Goal: Task Accomplishment & Management: Use online tool/utility

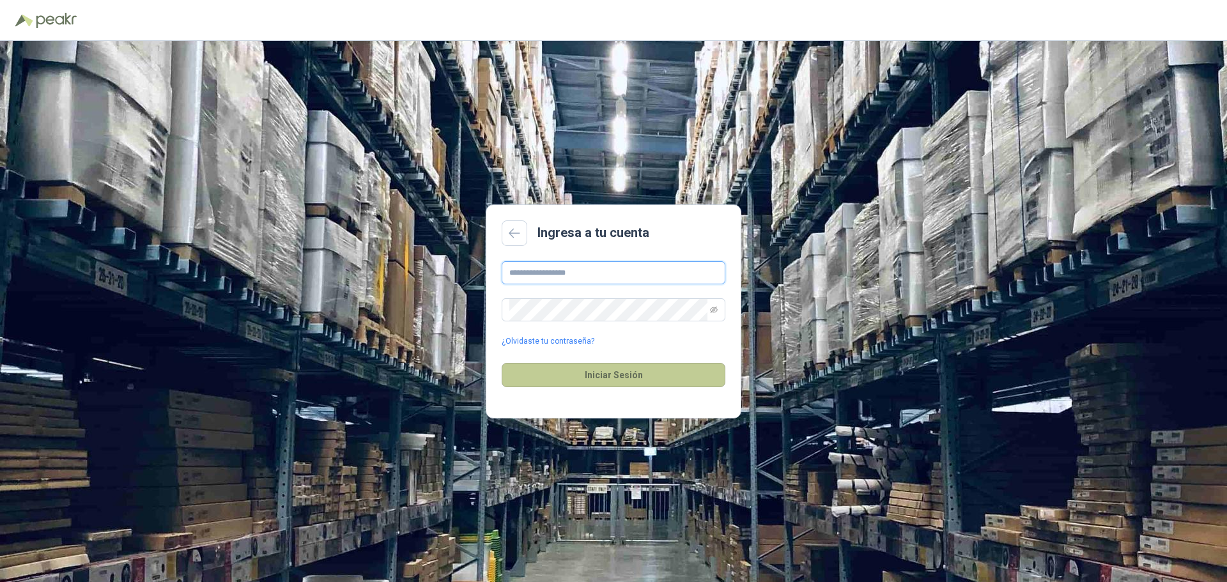
type input "**********"
click at [608, 383] on button "Iniciar Sesión" at bounding box center [614, 375] width 224 height 24
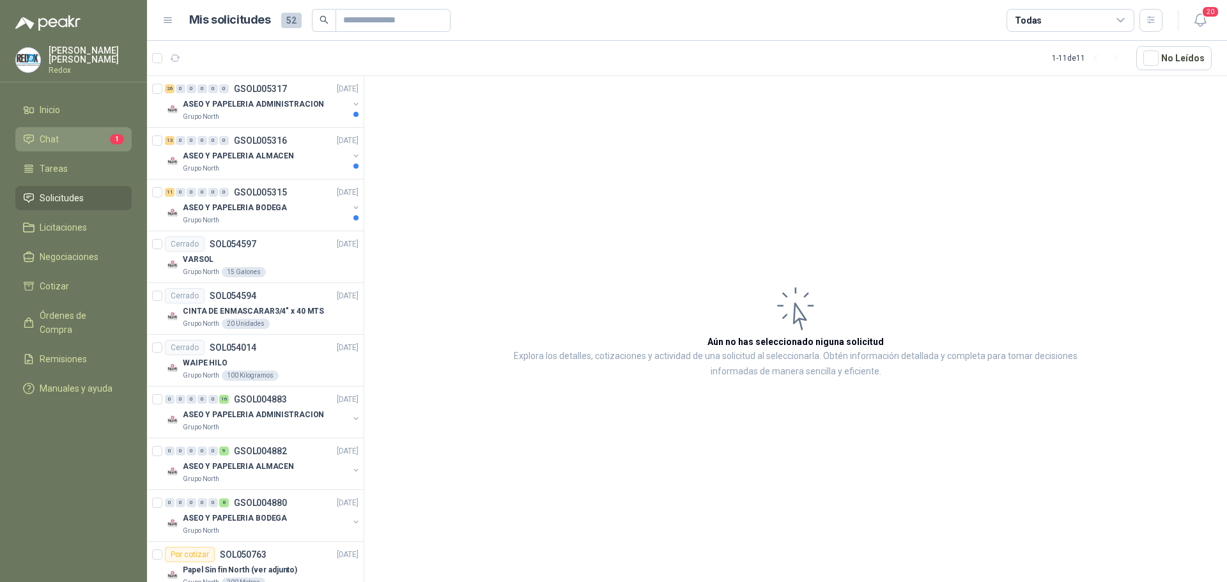
click at [65, 132] on li "Chat 1" at bounding box center [73, 139] width 101 height 14
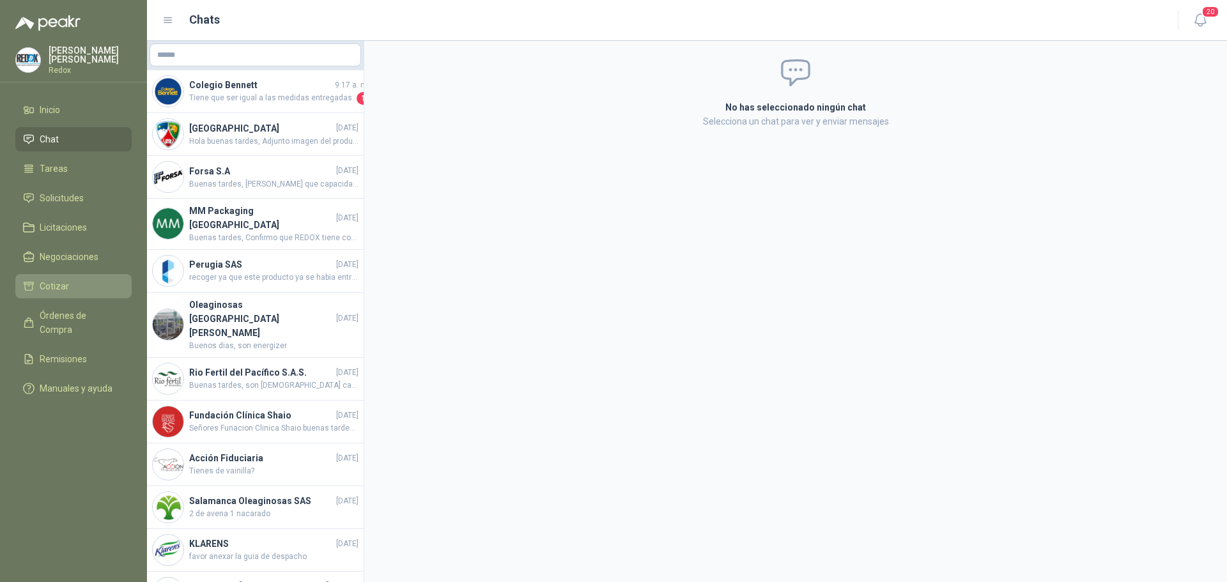
click at [72, 284] on li "Cotizar" at bounding box center [73, 286] width 101 height 14
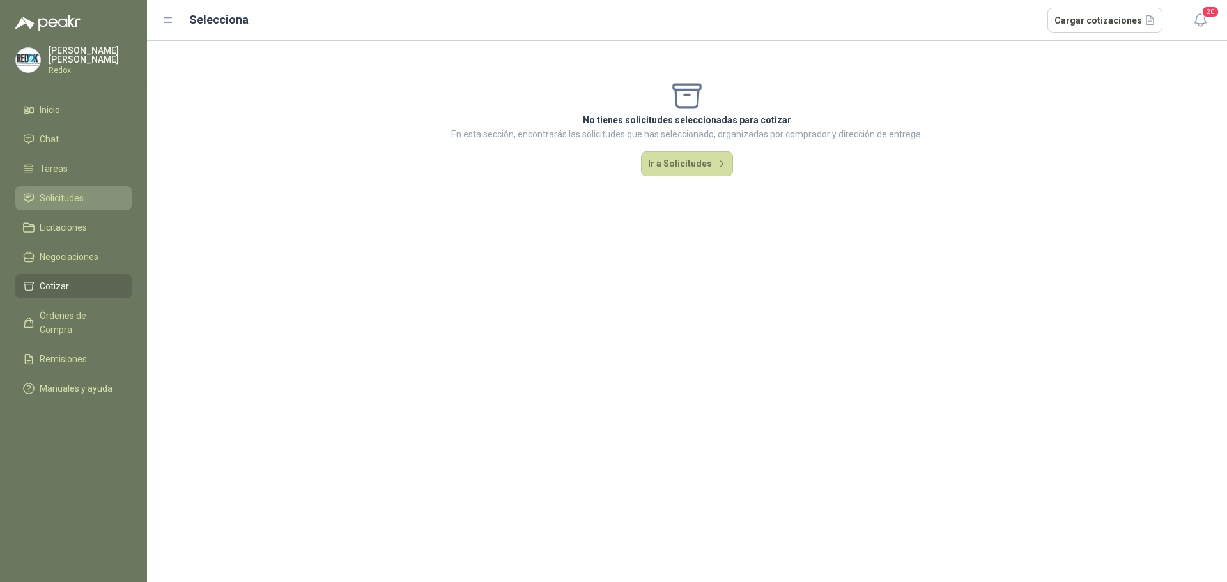
click at [74, 193] on span "Solicitudes" at bounding box center [62, 198] width 44 height 14
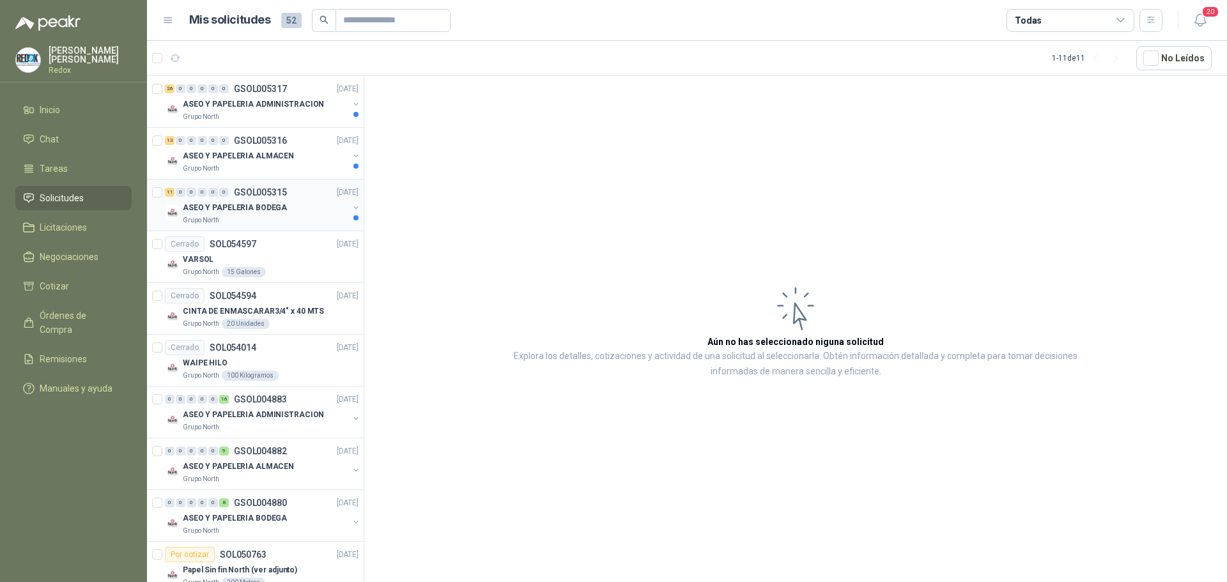
click at [250, 217] on div "Grupo North" at bounding box center [266, 220] width 166 height 10
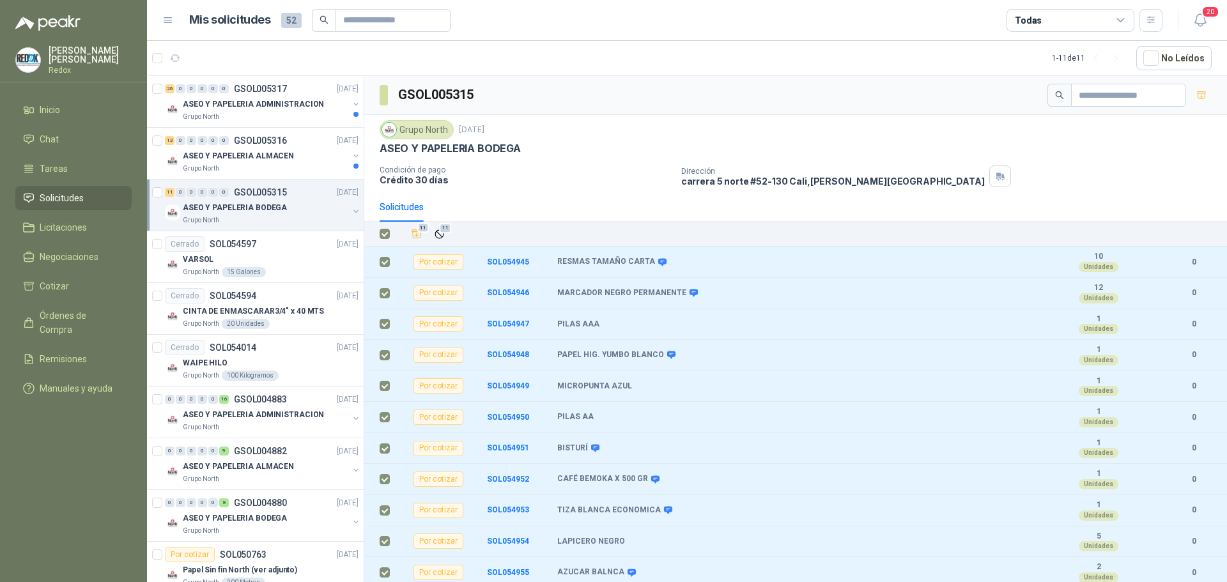
scroll to position [2, 0]
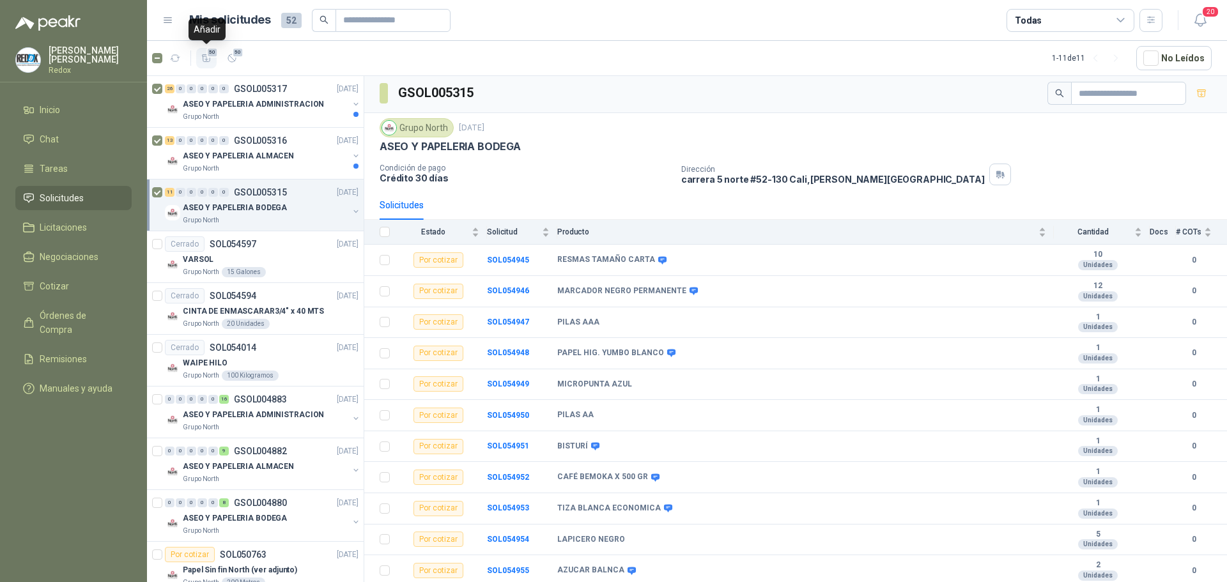
click at [210, 63] on icon "button" at bounding box center [206, 58] width 11 height 11
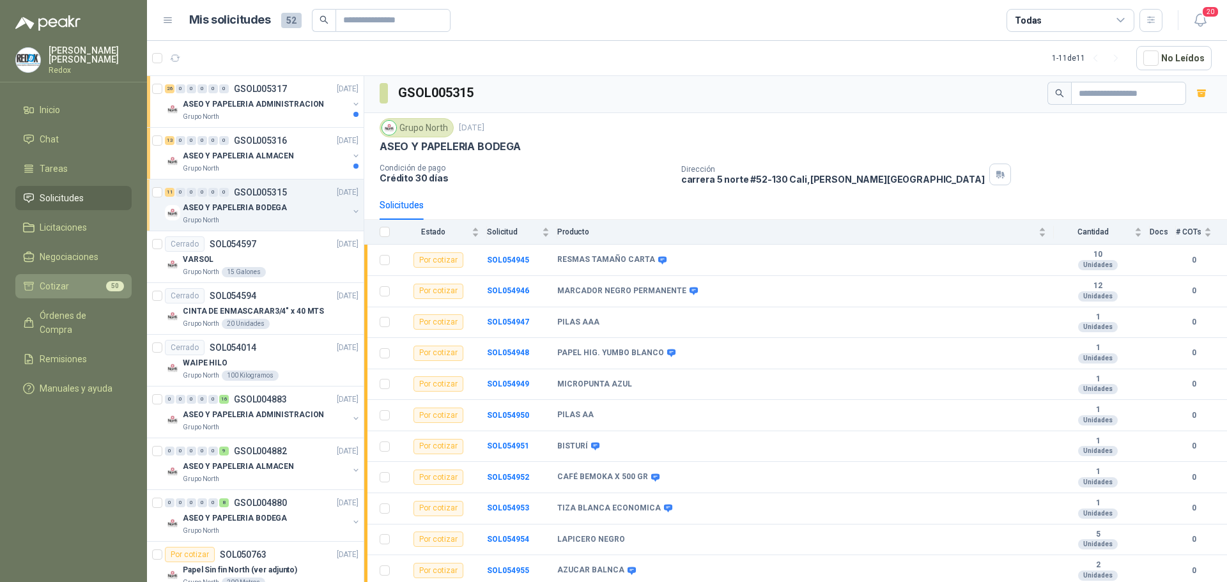
click at [42, 286] on span "Cotizar" at bounding box center [54, 286] width 29 height 14
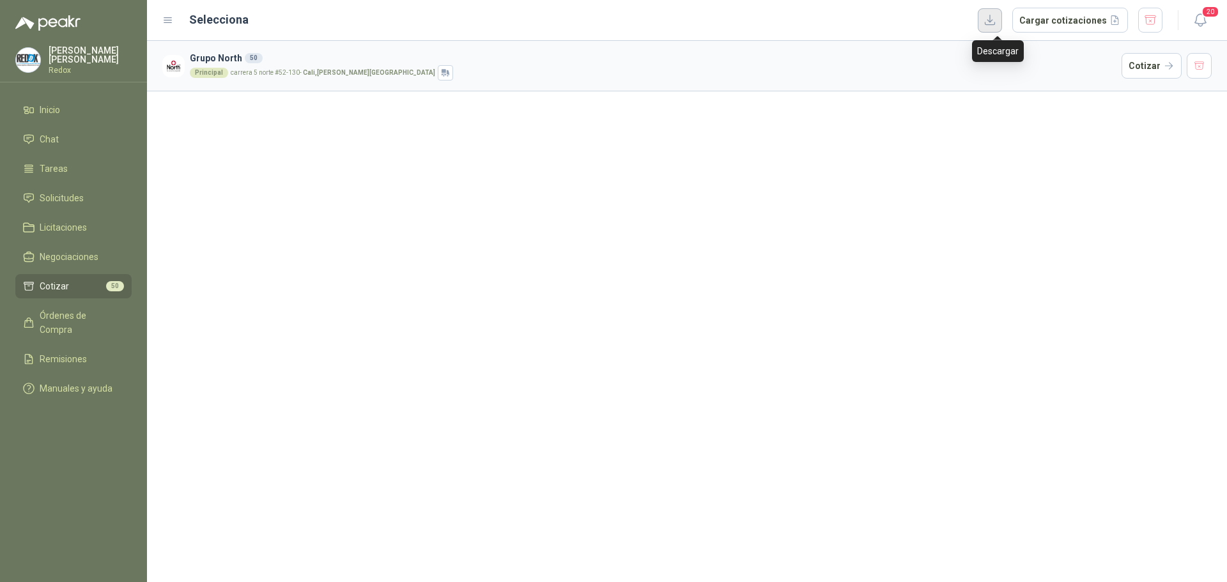
click at [1002, 22] on button "button" at bounding box center [990, 20] width 24 height 24
click at [1051, 22] on button "Cargar cotizaciones" at bounding box center [1070, 21] width 116 height 26
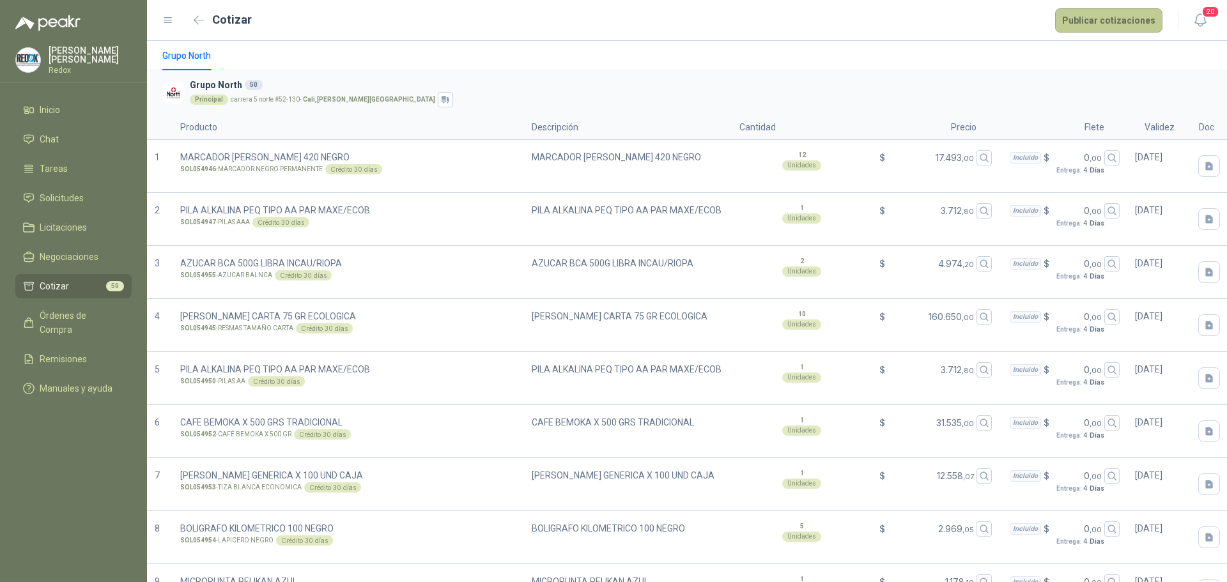
click at [1094, 19] on button "Publicar cotizaciones" at bounding box center [1108, 20] width 107 height 24
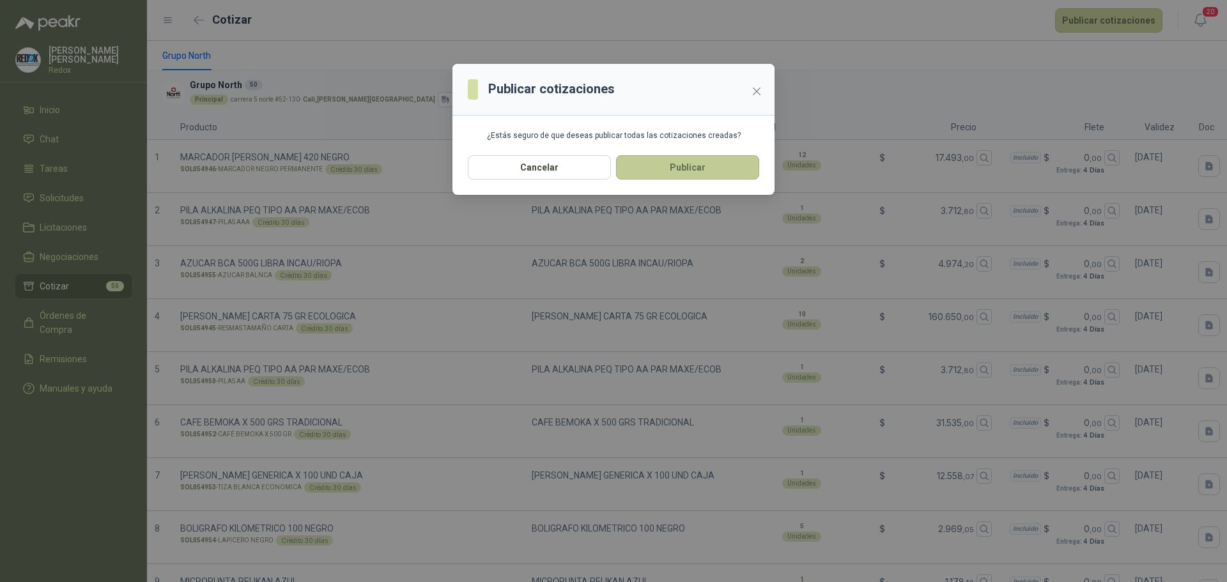
click at [689, 172] on button "Publicar" at bounding box center [687, 167] width 143 height 24
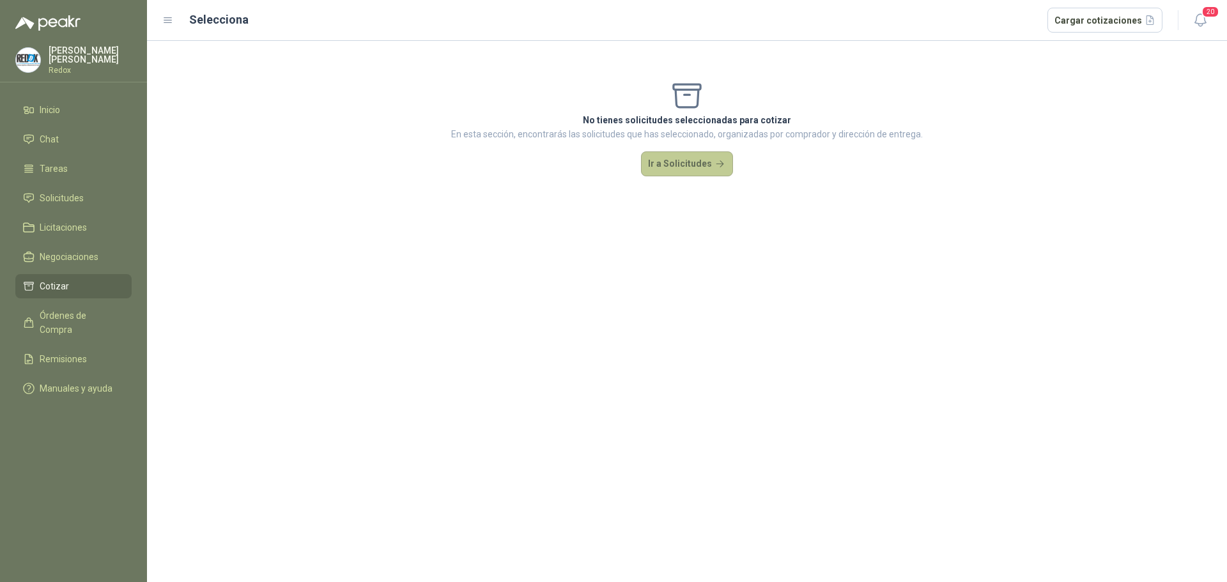
click at [664, 166] on button "Ir a Solicitudes" at bounding box center [687, 164] width 92 height 26
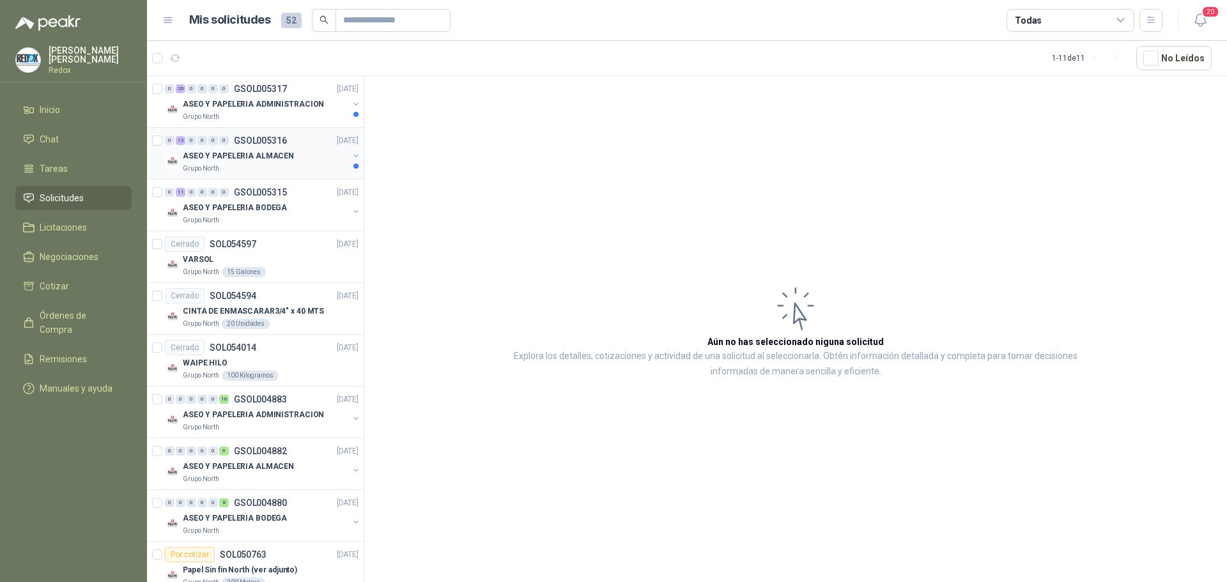
click at [279, 169] on div "Grupo North" at bounding box center [266, 169] width 166 height 10
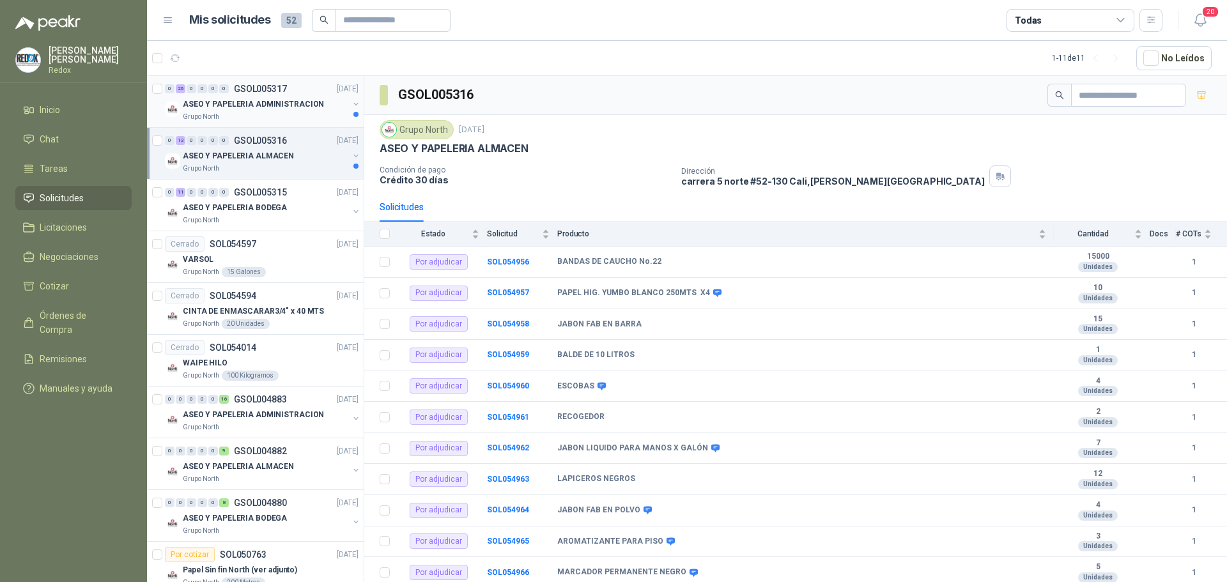
click at [286, 109] on p "ASEO Y PAPELERIA ADMINISTRACION" at bounding box center [253, 104] width 141 height 12
click at [293, 160] on div "ASEO Y PAPELERIA ALMACEN" at bounding box center [266, 155] width 166 height 15
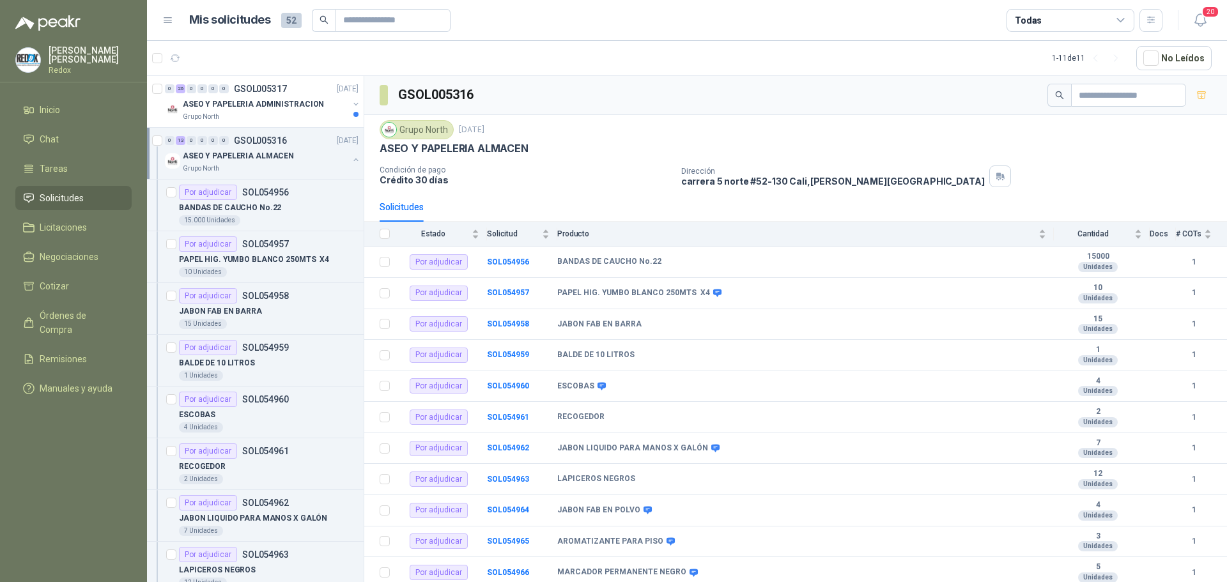
scroll to position [4, 0]
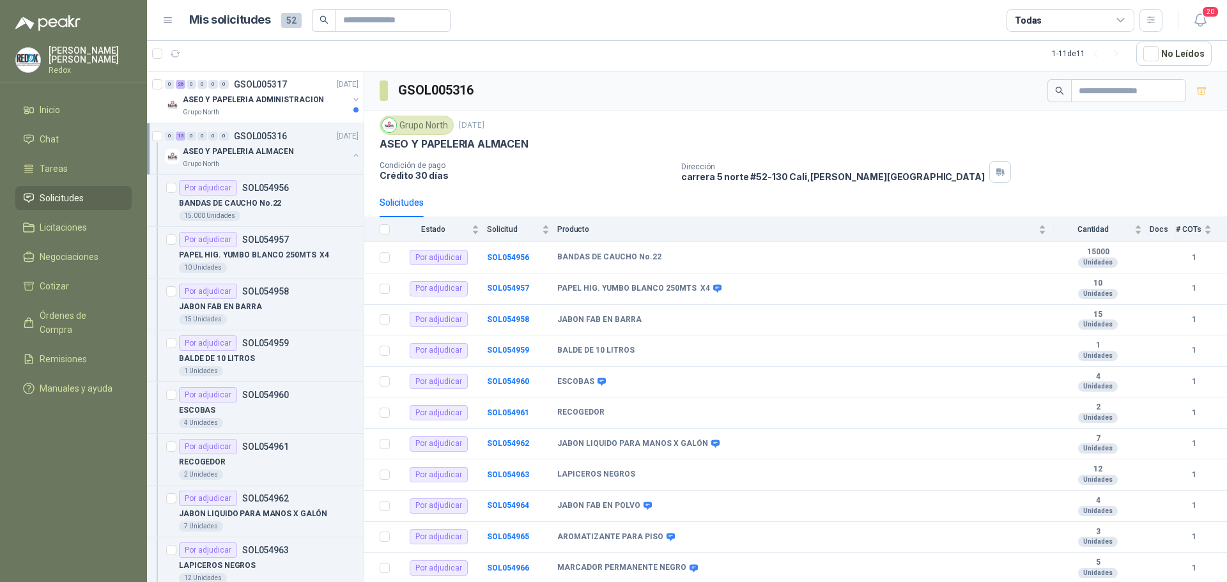
click at [295, 139] on div "0 13 0 0 0 0 GSOL005316 [DATE]" at bounding box center [263, 135] width 196 height 15
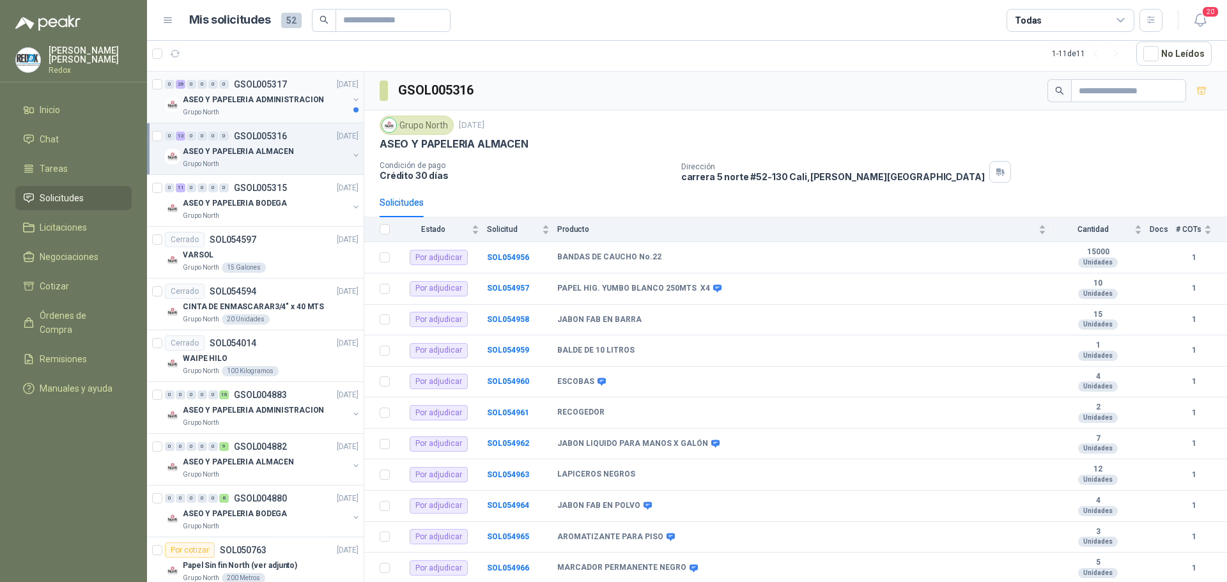
click at [288, 95] on p "ASEO Y PAPELERIA ADMINISTRACION" at bounding box center [253, 100] width 141 height 12
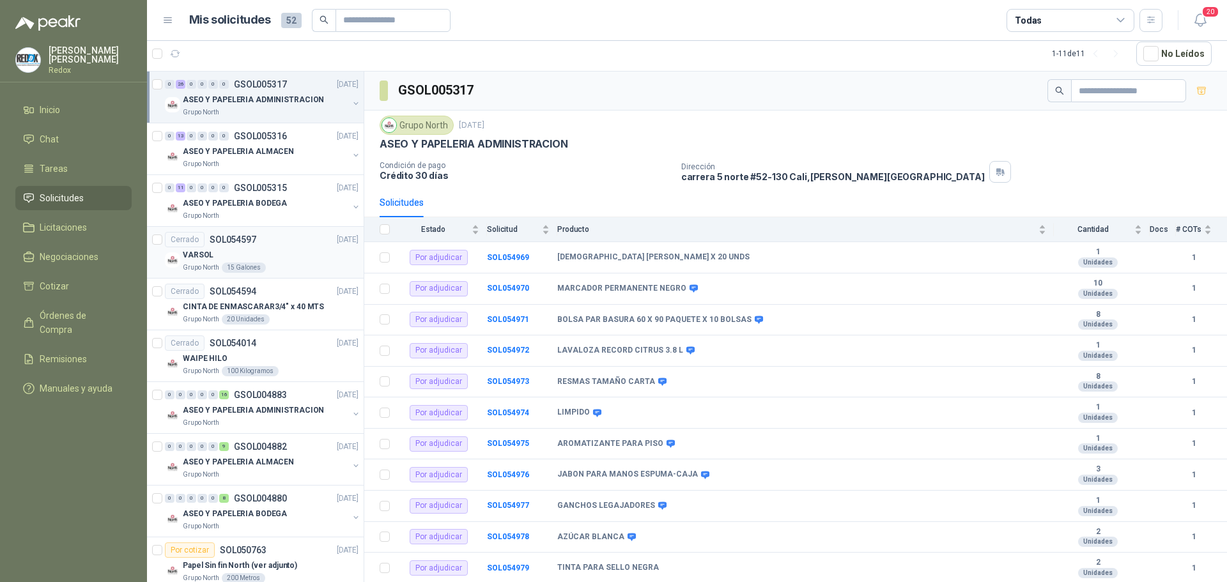
click at [279, 244] on div "Cerrado SOL054597 [DATE]" at bounding box center [262, 239] width 194 height 15
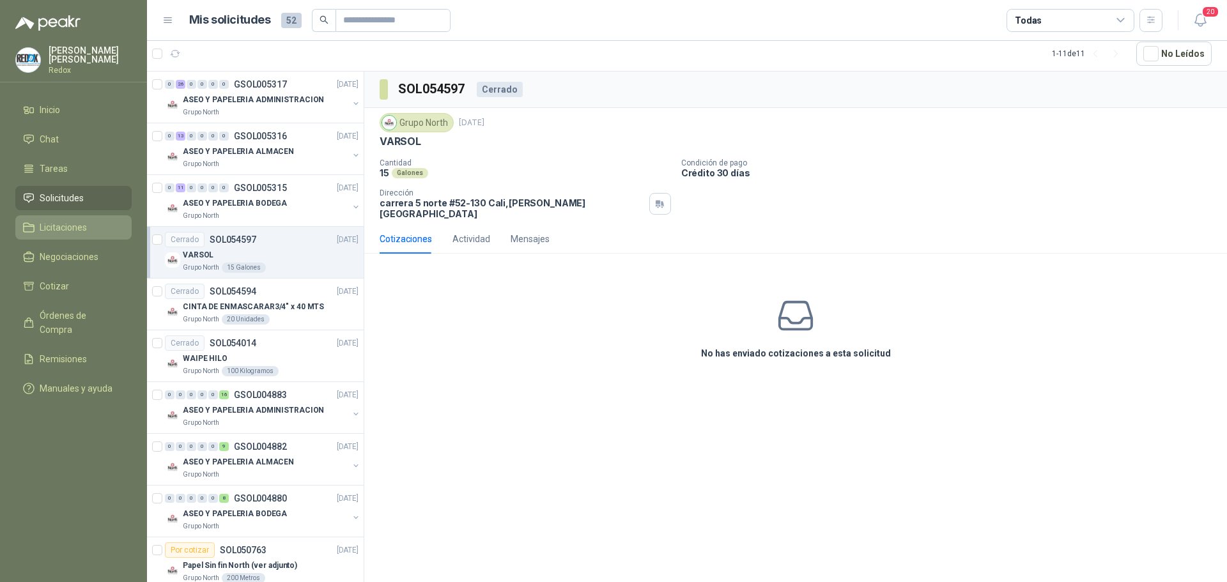
click at [73, 229] on span "Licitaciones" at bounding box center [63, 228] width 47 height 14
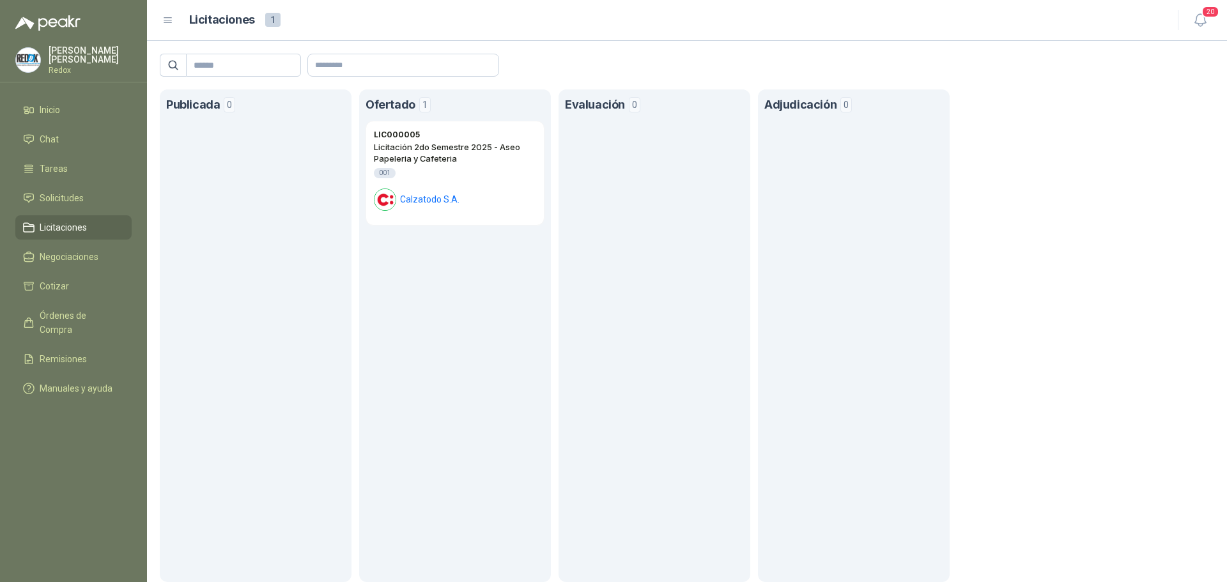
click at [63, 66] on p "Redox" at bounding box center [90, 70] width 83 height 8
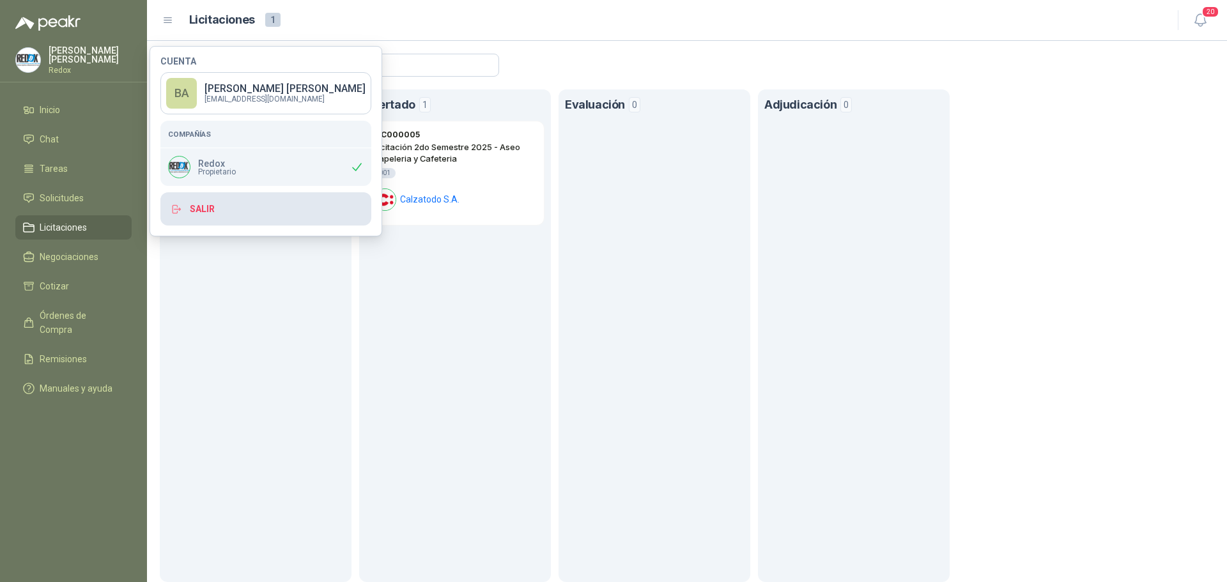
click at [221, 213] on button "Salir" at bounding box center [265, 208] width 211 height 33
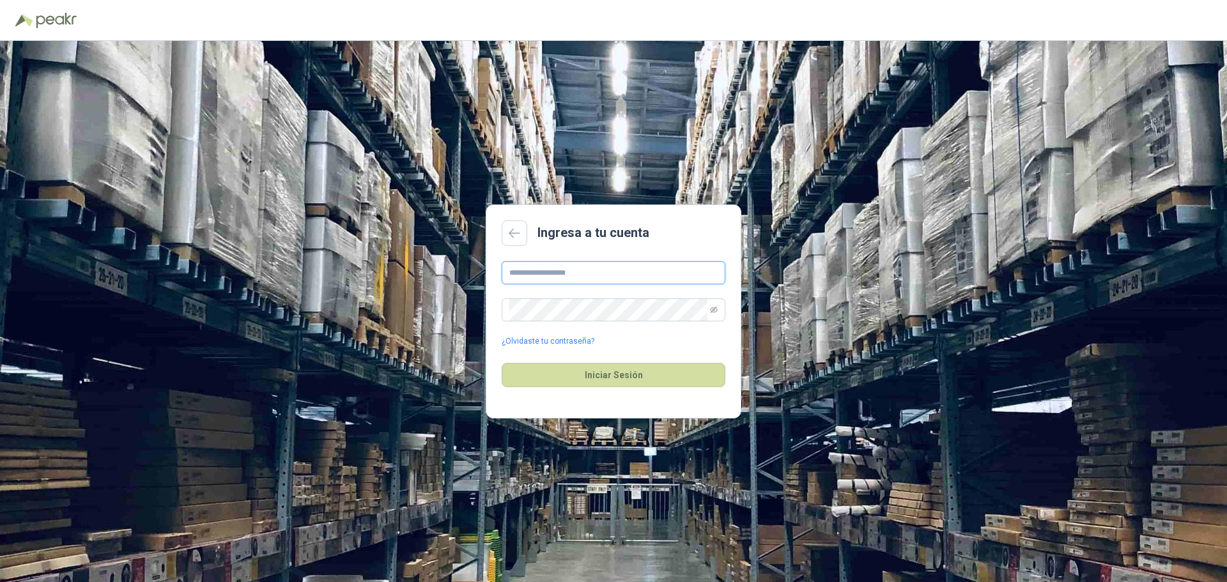
type input "**********"
